Goal: Information Seeking & Learning: Learn about a topic

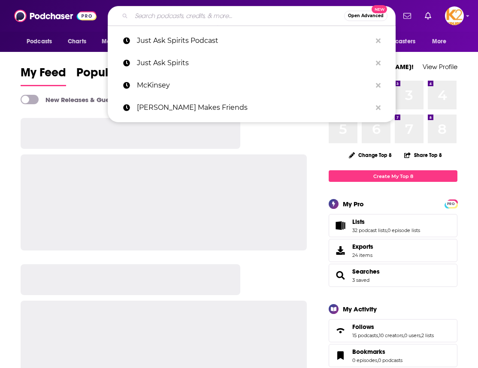
click at [171, 18] on input "Search podcasts, credits, & more..." at bounding box center [237, 16] width 213 height 14
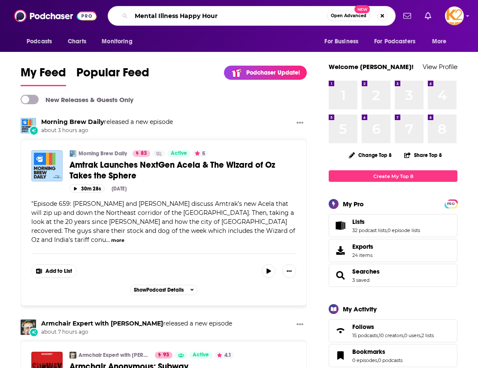
type input "Mental Illness Happy Hour"
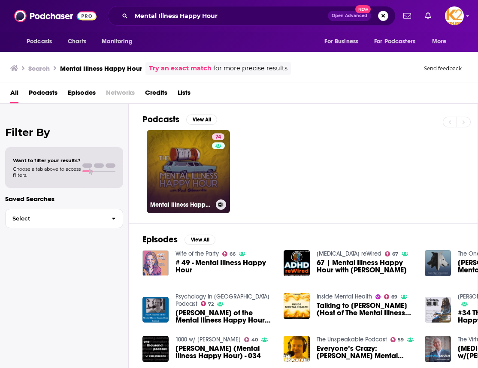
click at [173, 157] on link "74 Mental Illness Happy Hour" at bounding box center [188, 171] width 83 height 83
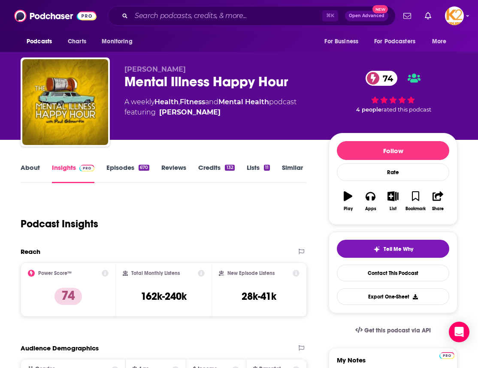
click at [24, 167] on link "About" at bounding box center [30, 173] width 19 height 20
